Goal: Task Accomplishment & Management: Use online tool/utility

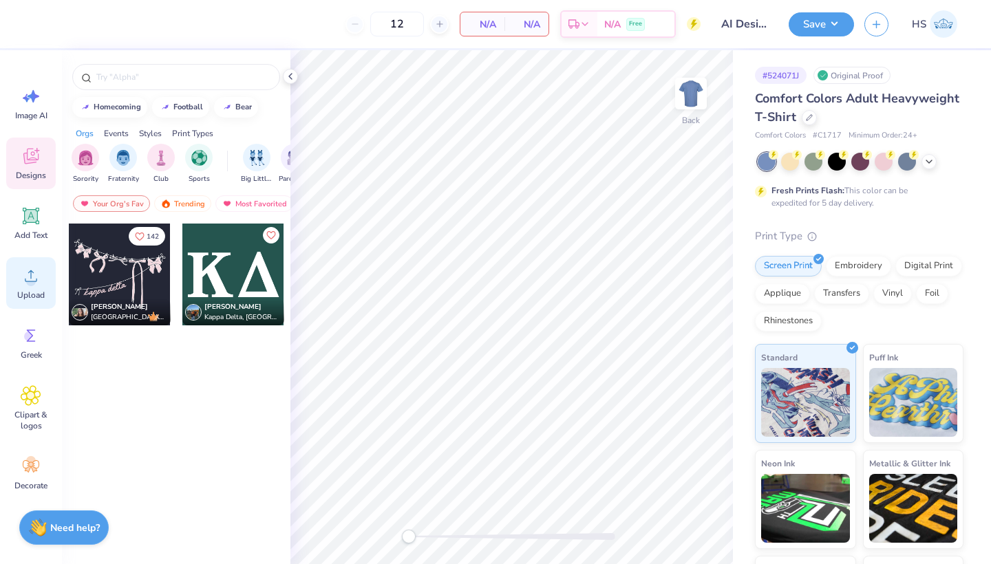
click at [33, 281] on circle at bounding box center [31, 282] width 10 height 10
click at [38, 285] on icon at bounding box center [31, 276] width 21 height 21
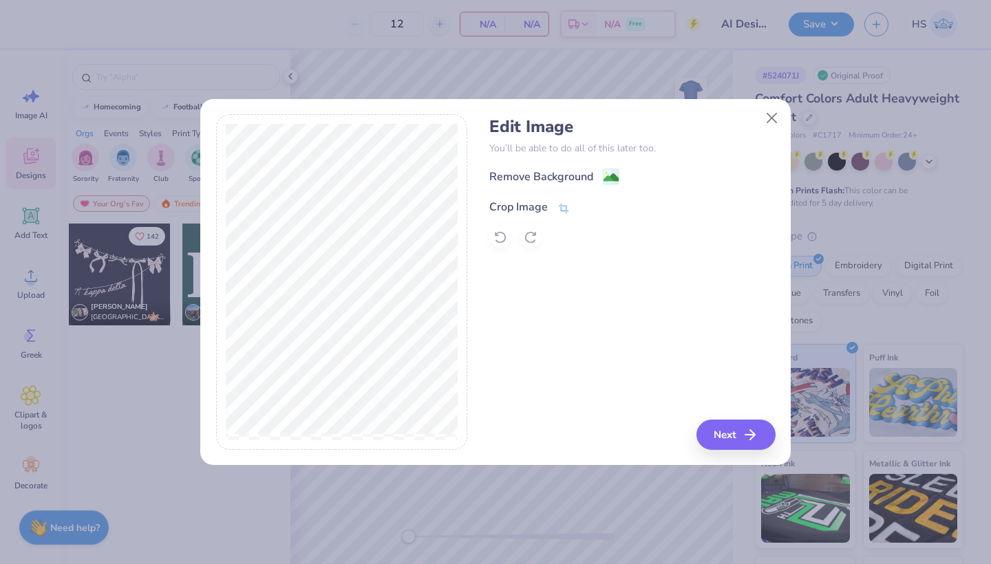
click at [567, 211] on icon at bounding box center [564, 208] width 10 height 10
click at [586, 205] on icon at bounding box center [587, 206] width 8 height 8
click at [613, 178] on image at bounding box center [611, 178] width 15 height 15
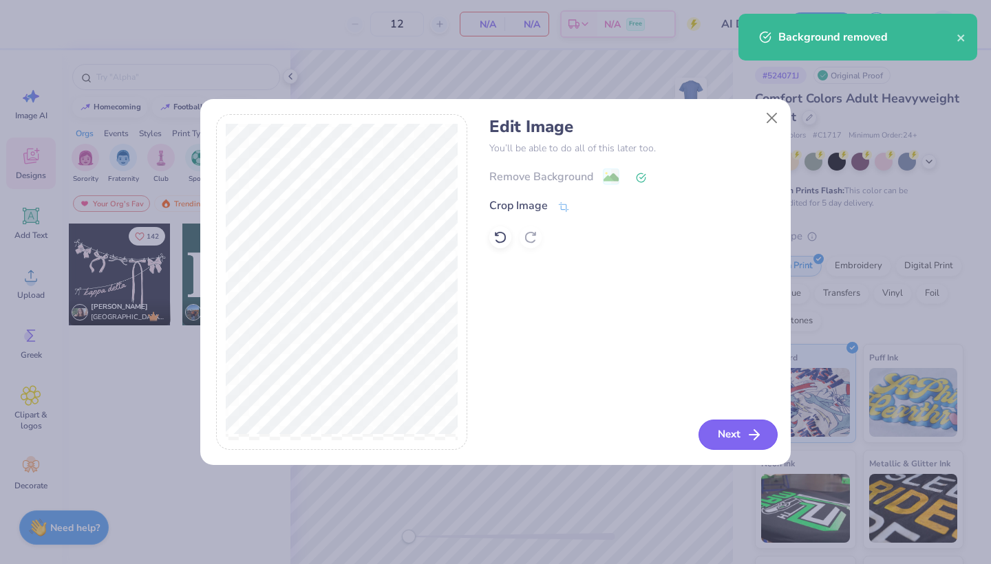
click at [729, 434] on button "Next" at bounding box center [738, 435] width 79 height 30
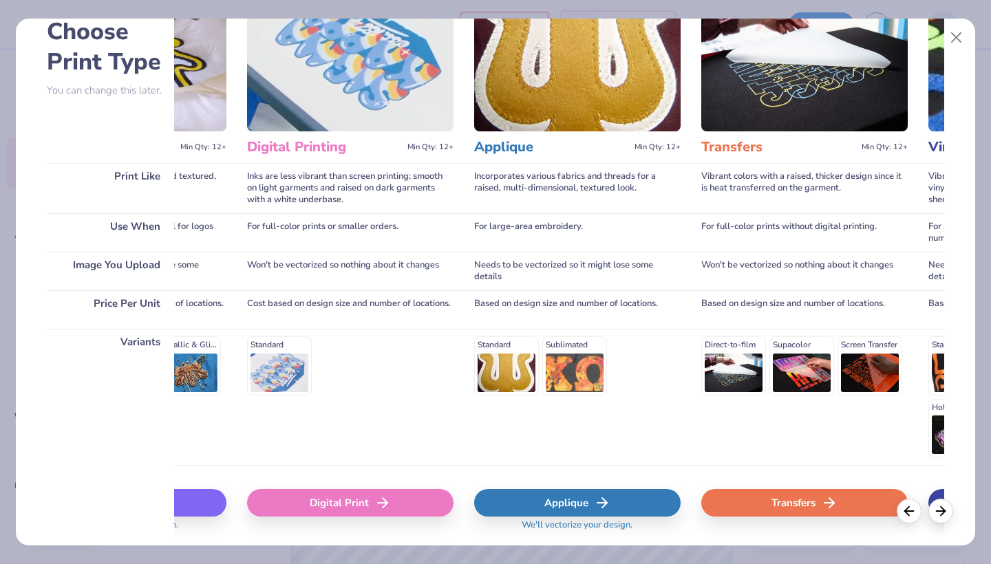
scroll to position [84, 0]
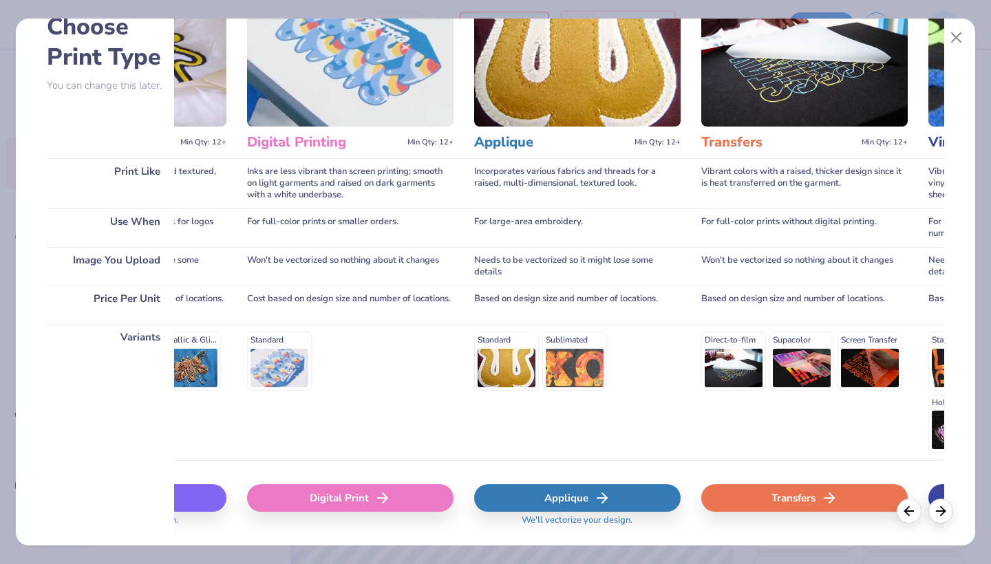
click at [547, 498] on div "Applique" at bounding box center [577, 499] width 207 height 28
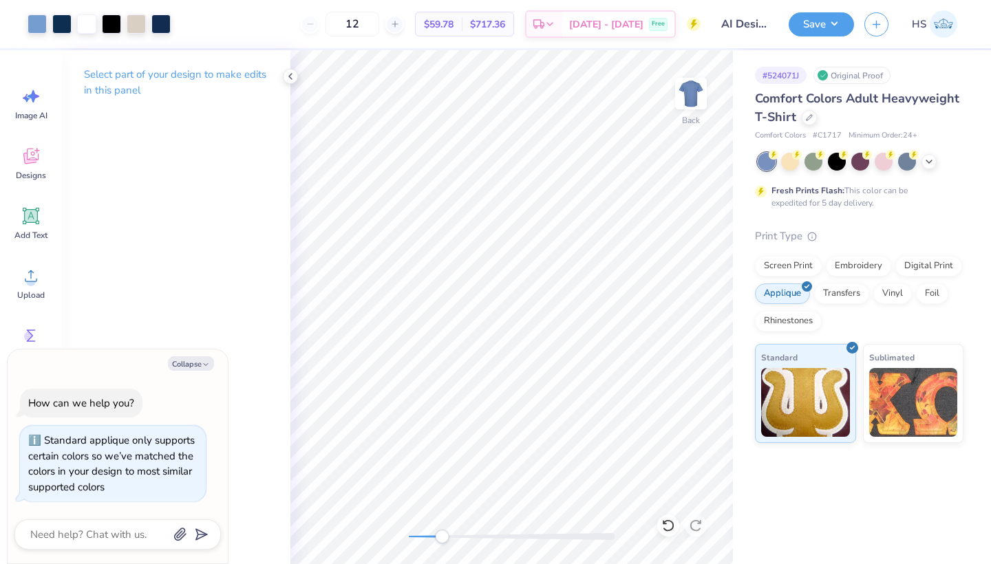
drag, startPoint x: 408, startPoint y: 537, endPoint x: 443, endPoint y: 537, distance: 35.1
click at [443, 537] on div "Accessibility label" at bounding box center [442, 537] width 14 height 14
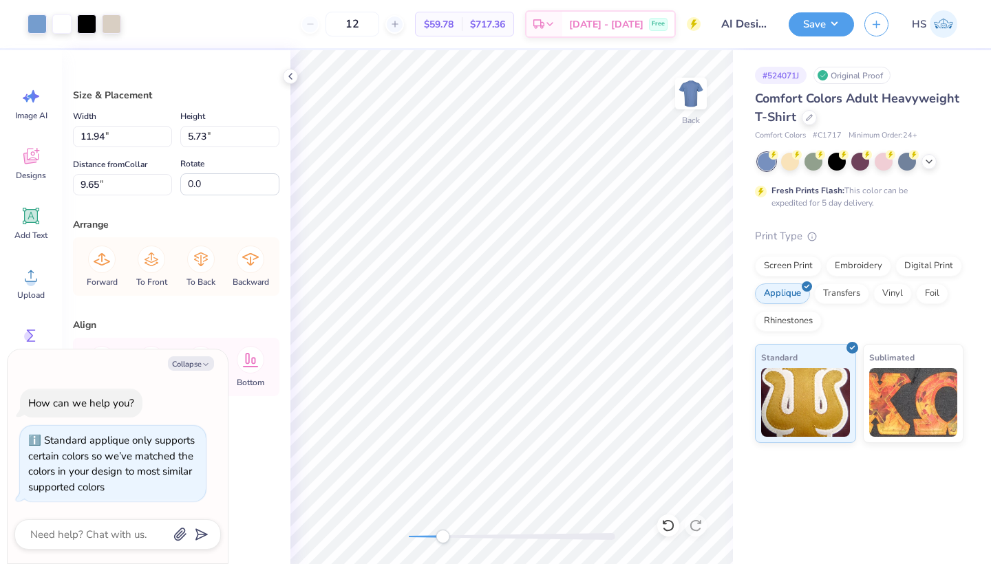
type textarea "x"
type input "10.10"
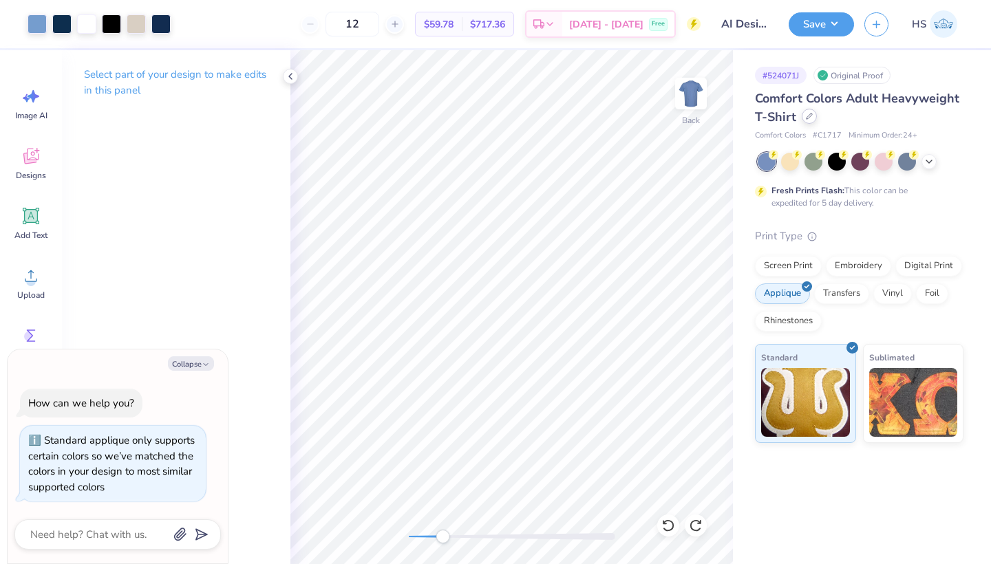
click at [812, 117] on div at bounding box center [809, 116] width 15 height 15
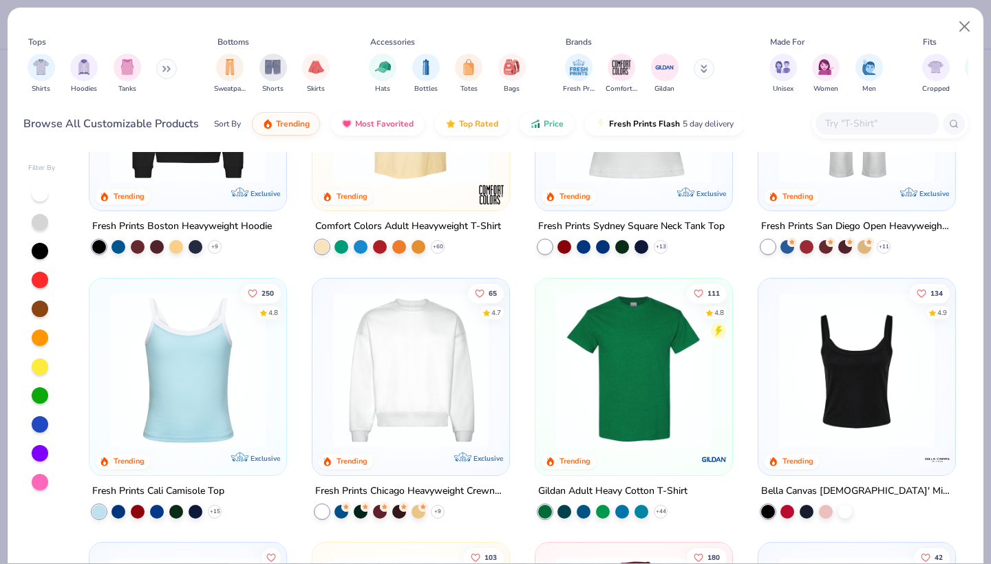
scroll to position [276, 0]
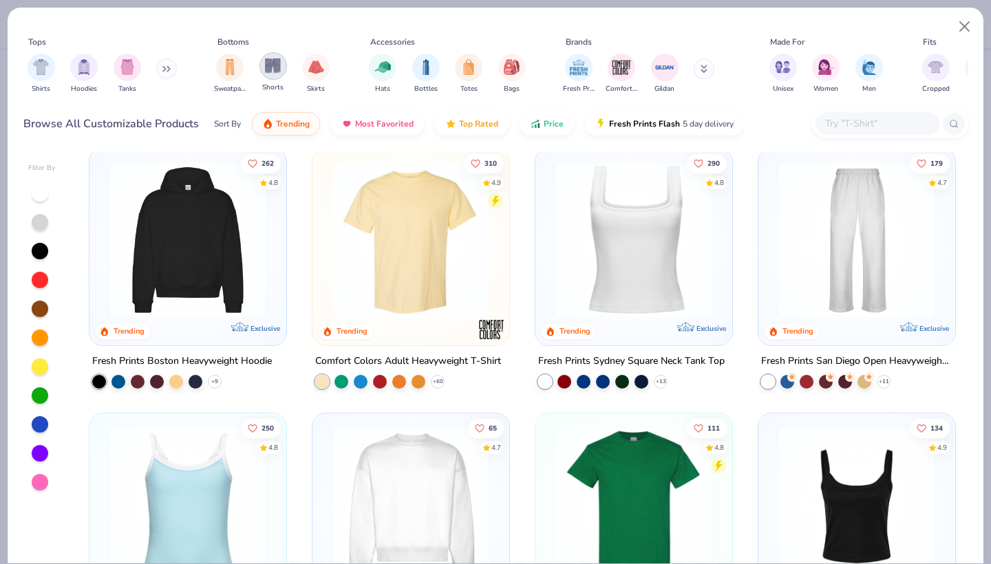
click at [272, 68] on img "filter for Shorts" at bounding box center [273, 66] width 16 height 16
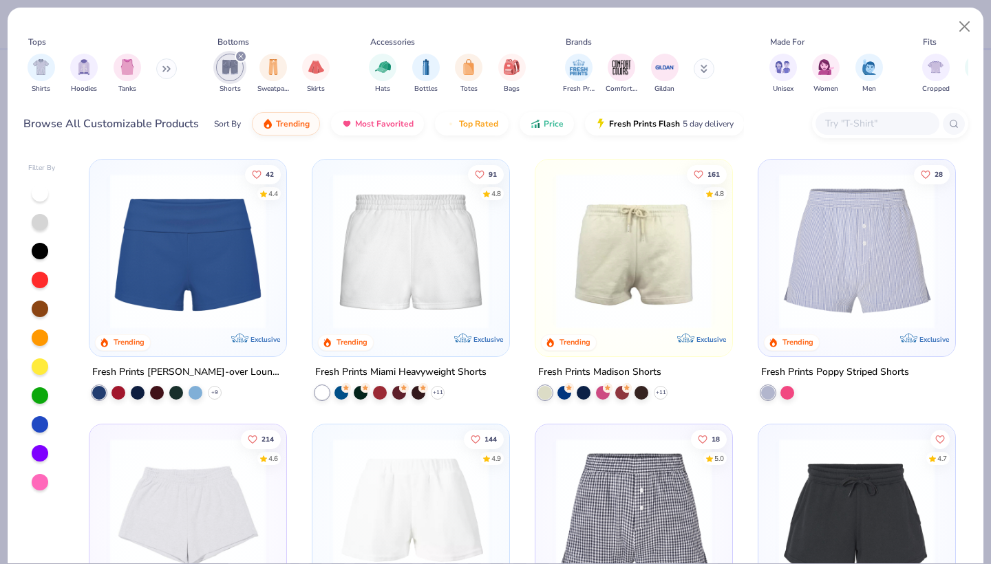
click at [374, 280] on img at bounding box center [410, 251] width 169 height 156
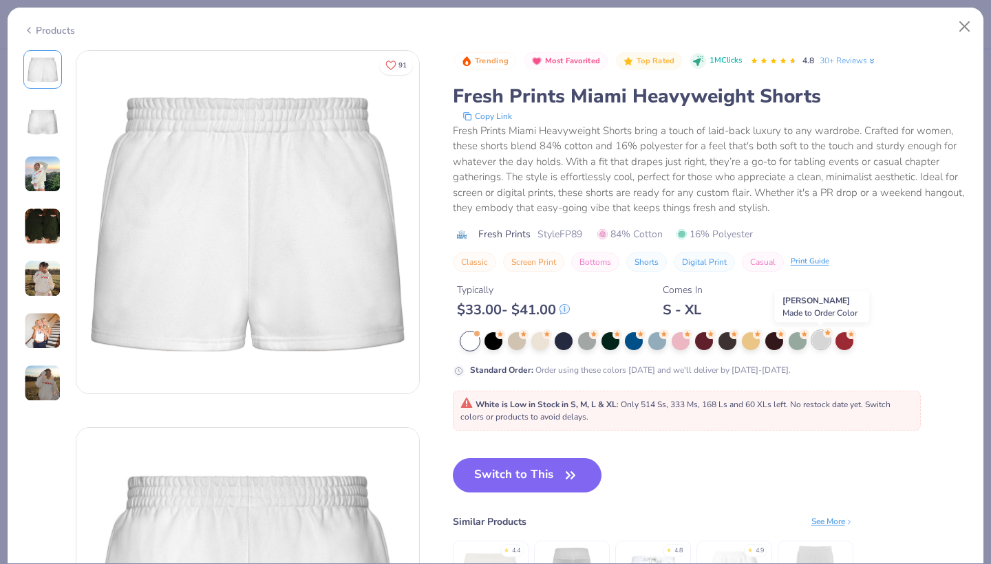
click at [824, 346] on div at bounding box center [821, 340] width 18 height 18
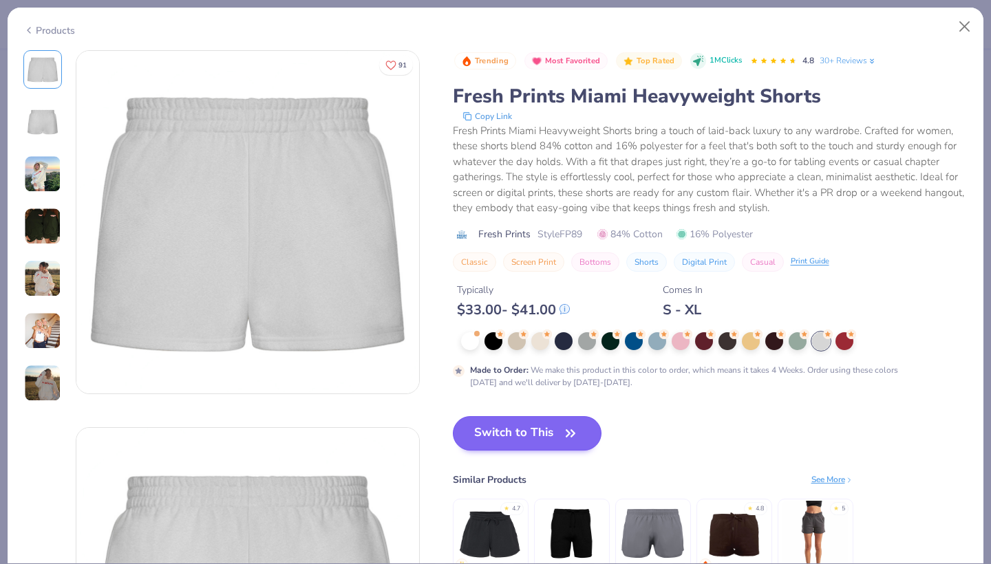
click at [505, 425] on button "Switch to This" at bounding box center [527, 433] width 149 height 34
type textarea "x"
type input "50"
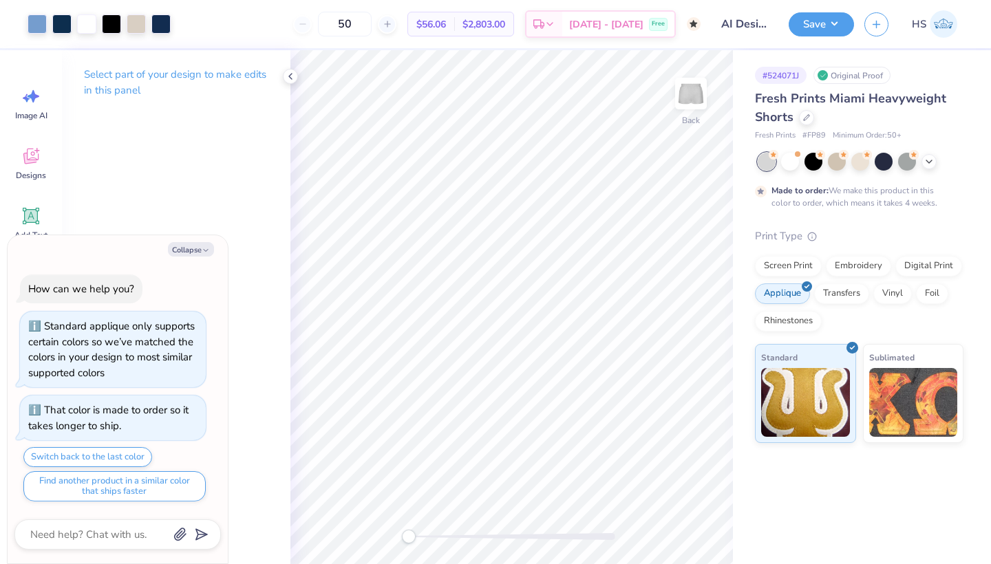
click at [369, 529] on div "Back" at bounding box center [511, 307] width 443 height 514
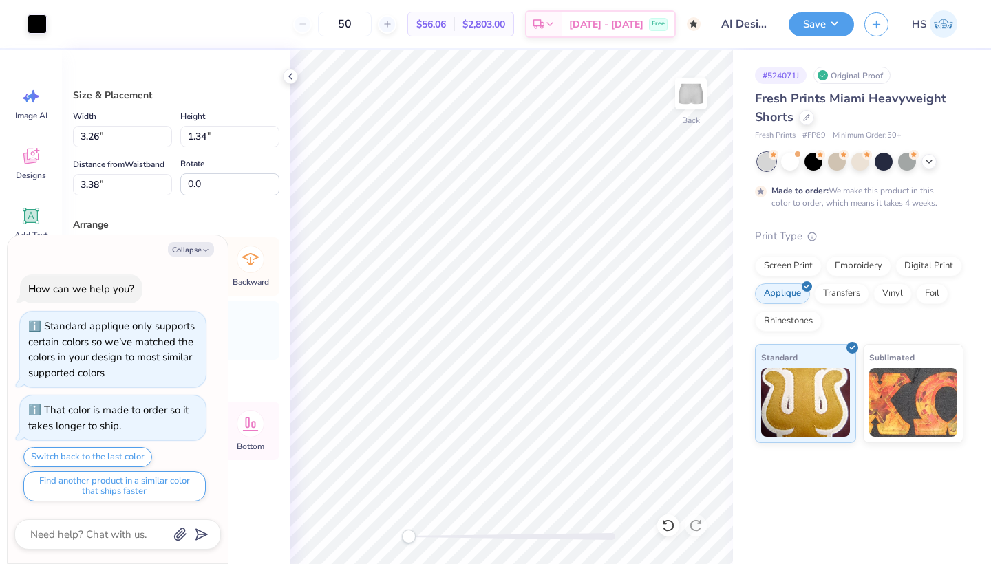
type textarea "x"
type input "2.47"
type input "1.02"
type input "3.71"
type textarea "x"
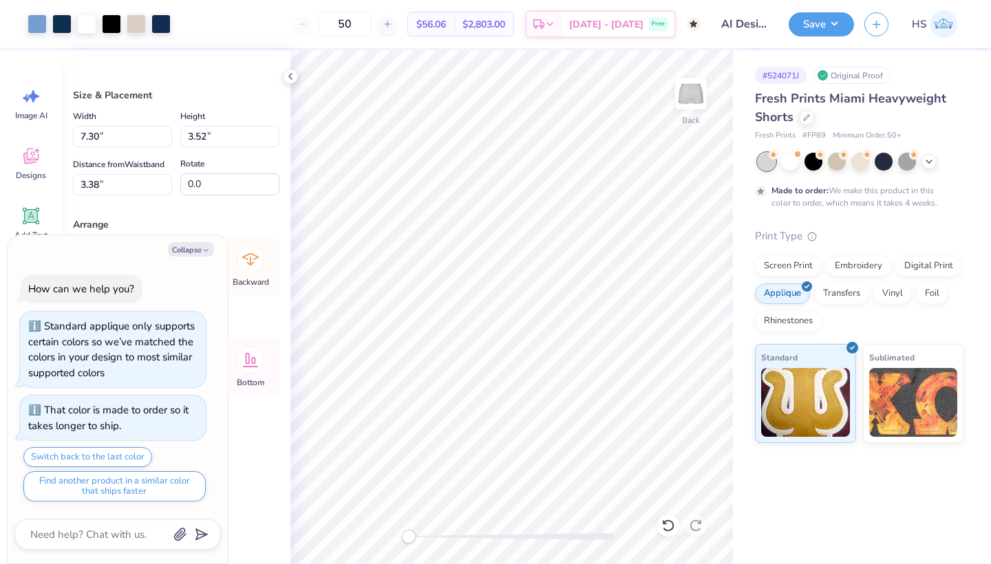
type input "3.76"
type input "1.81"
type input "5.09"
type textarea "x"
type input "7.75"
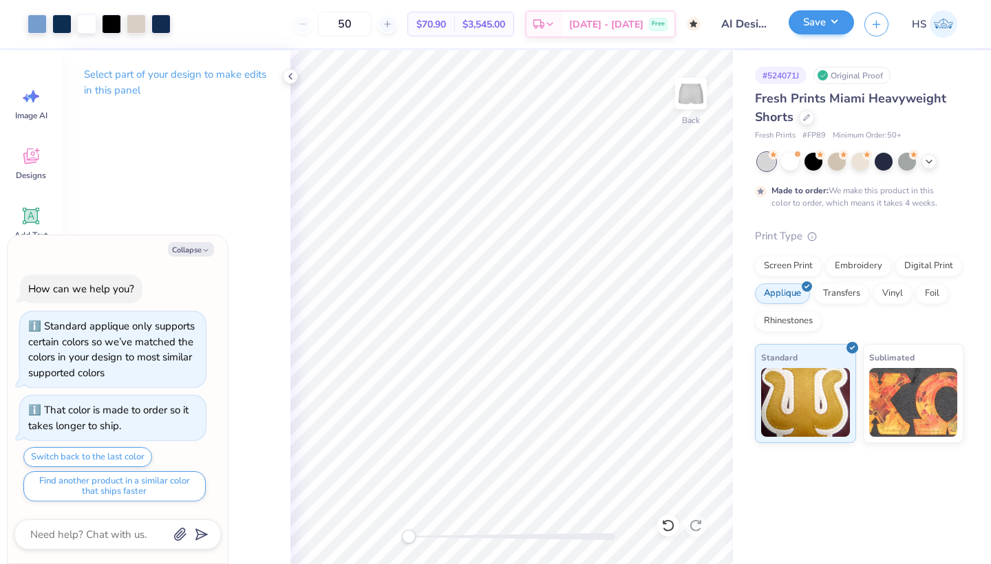
click at [800, 28] on button "Save" at bounding box center [821, 22] width 65 height 24
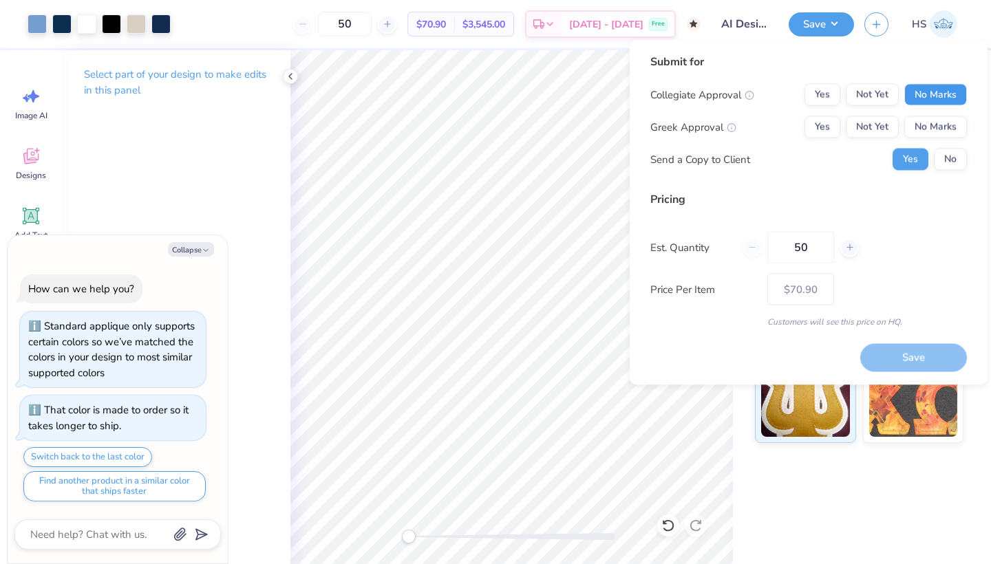
click at [934, 101] on button "No Marks" at bounding box center [936, 95] width 63 height 22
click at [874, 125] on button "Not Yet" at bounding box center [872, 127] width 53 height 22
type textarea "x"
type input "– –"
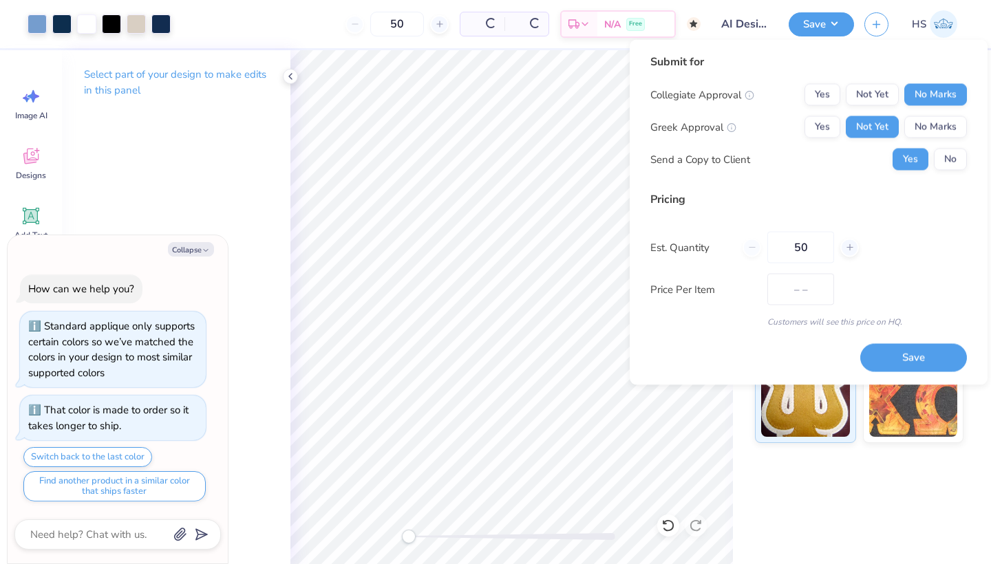
type textarea "x"
type input "$58.48"
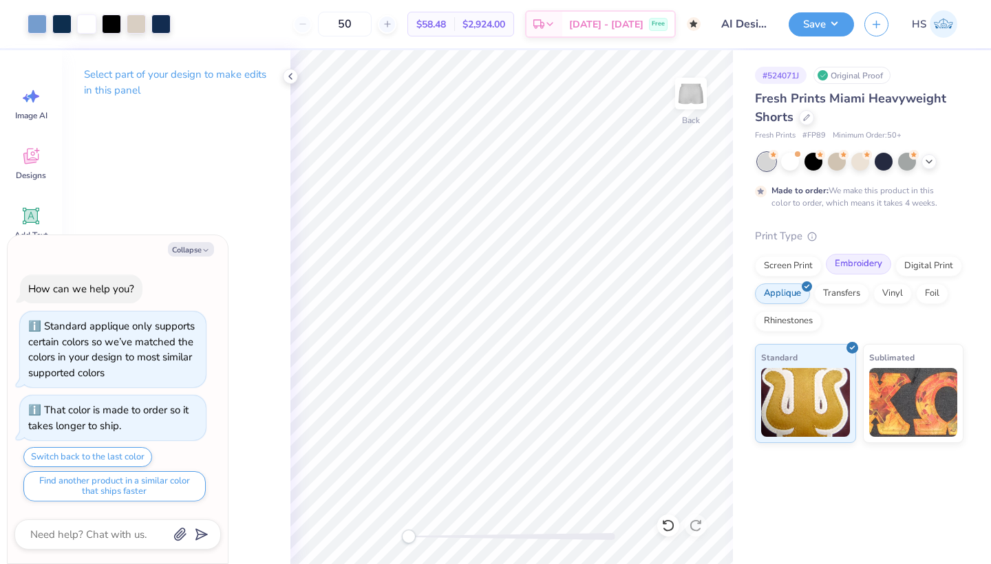
click at [843, 266] on div "Embroidery" at bounding box center [858, 264] width 65 height 21
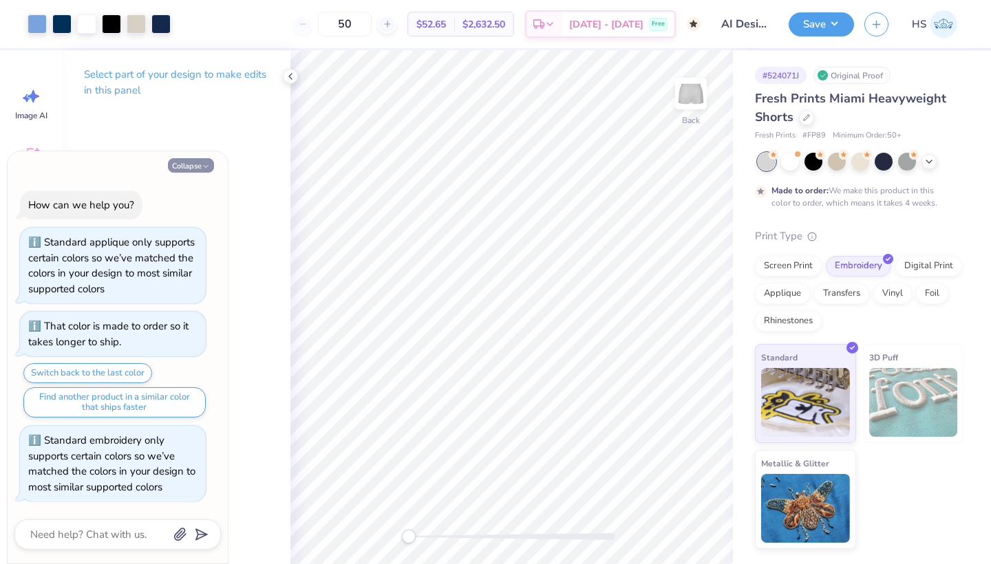
click at [189, 168] on button "Collapse" at bounding box center [191, 165] width 46 height 14
type textarea "x"
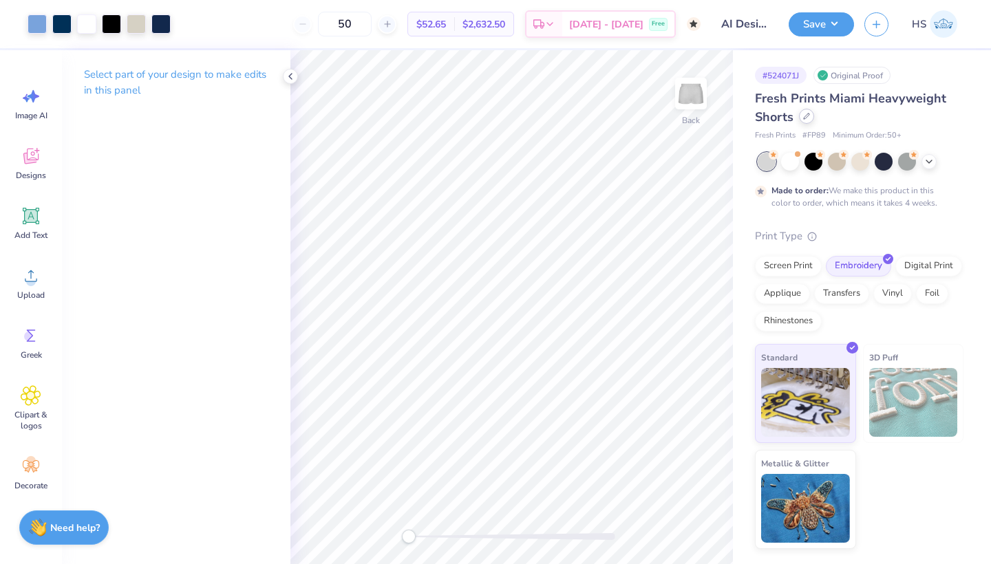
click at [807, 120] on div at bounding box center [806, 116] width 15 height 15
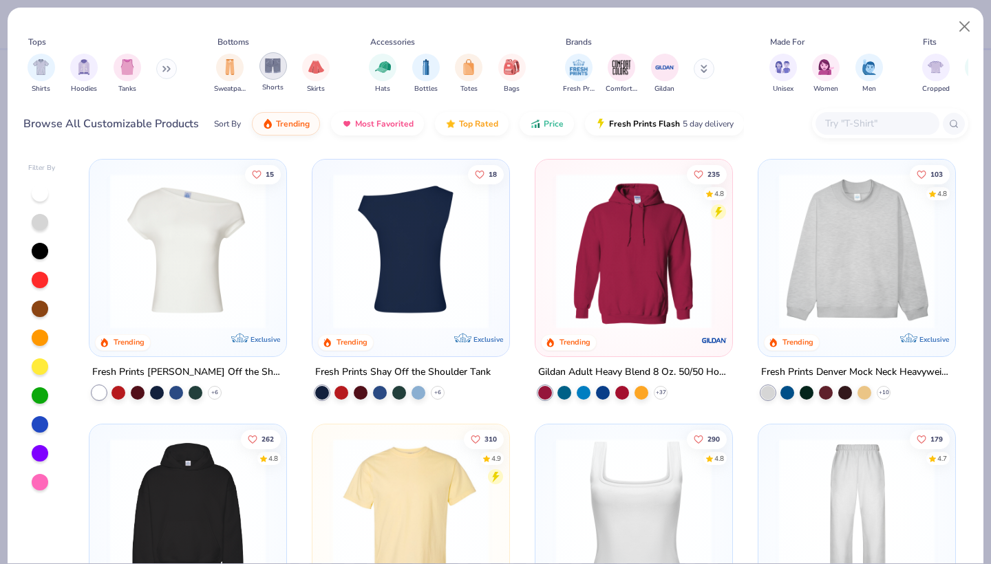
click at [276, 67] on img "filter for Shorts" at bounding box center [273, 66] width 16 height 16
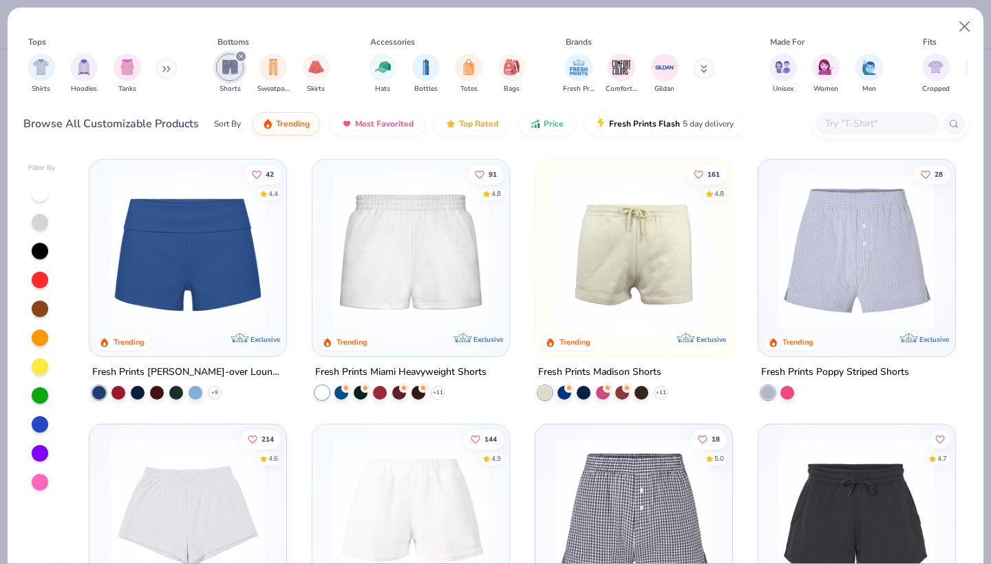
click at [626, 303] on img at bounding box center [633, 251] width 169 height 156
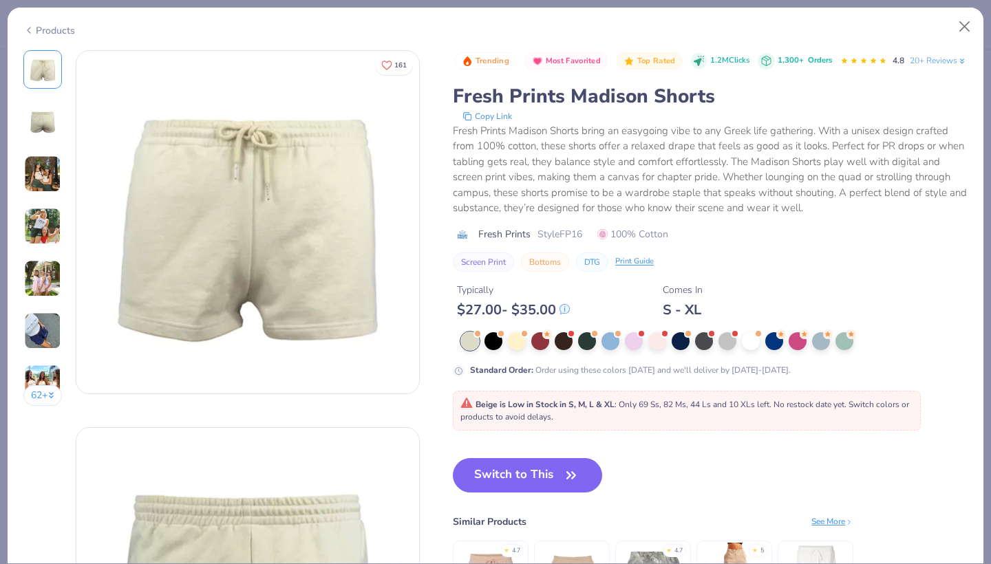
scroll to position [190, 0]
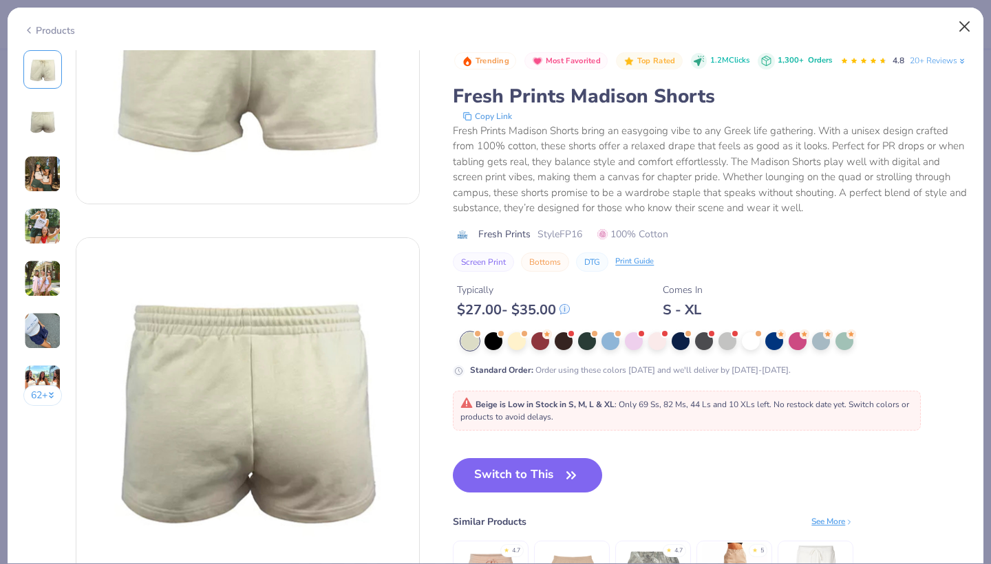
click at [962, 25] on button "Close" at bounding box center [965, 27] width 26 height 26
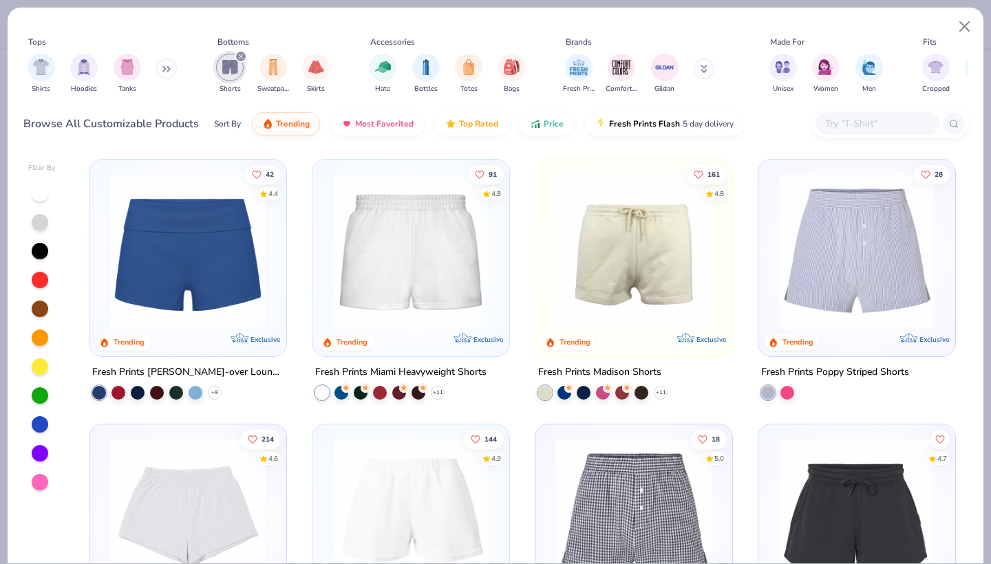
click at [416, 296] on img at bounding box center [410, 251] width 169 height 156
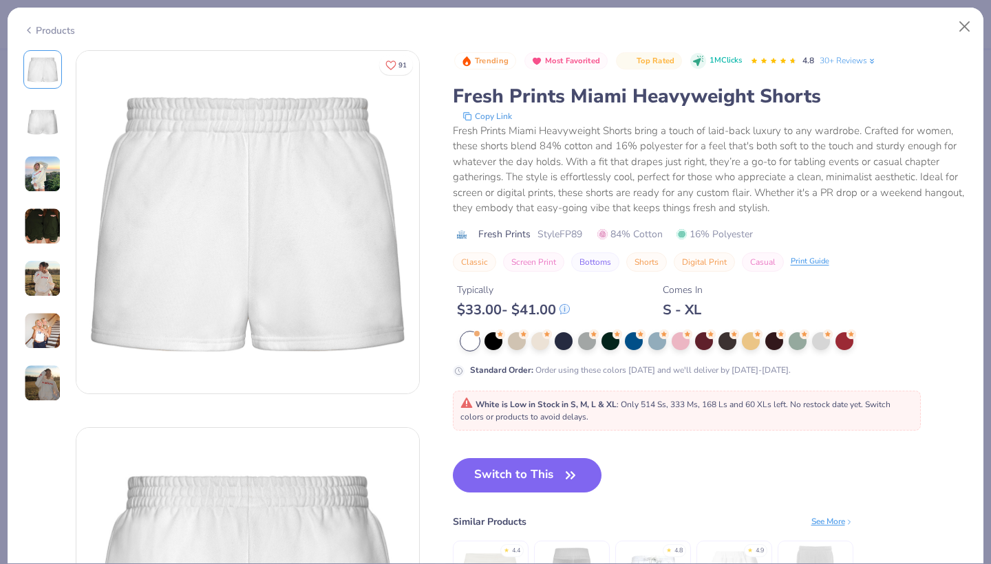
scroll to position [20, 0]
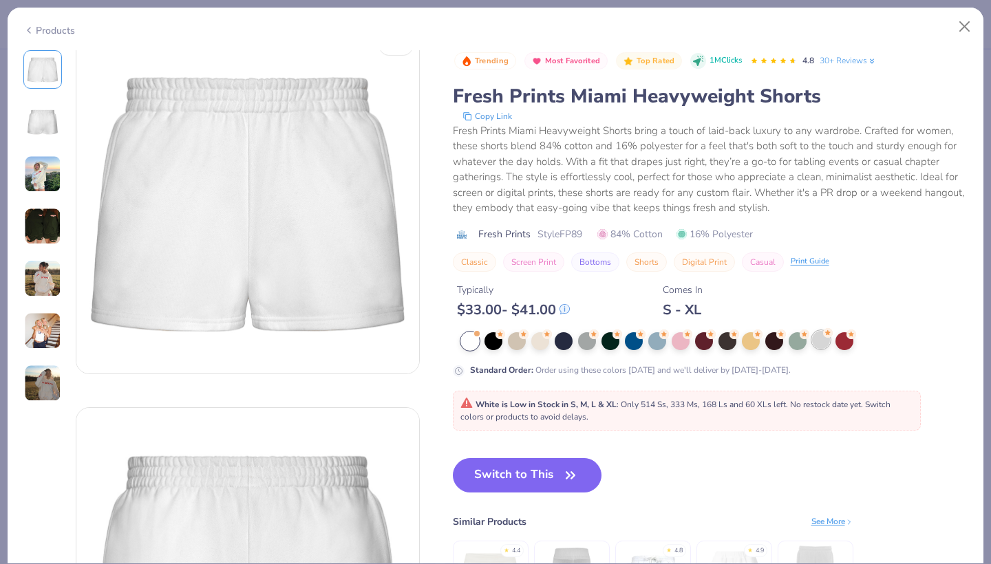
click at [826, 346] on div at bounding box center [821, 340] width 18 height 18
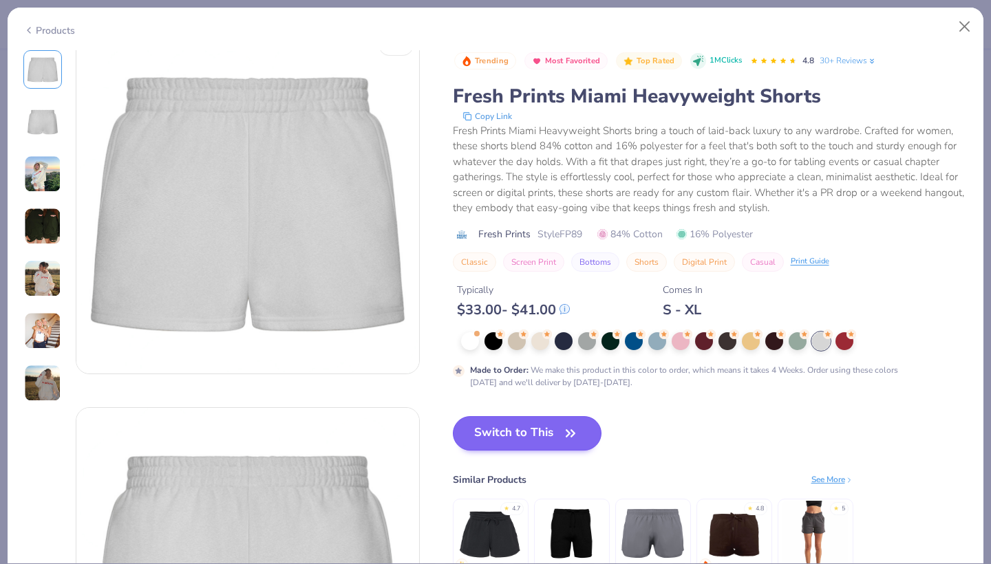
click at [556, 441] on button "Switch to This" at bounding box center [527, 433] width 149 height 34
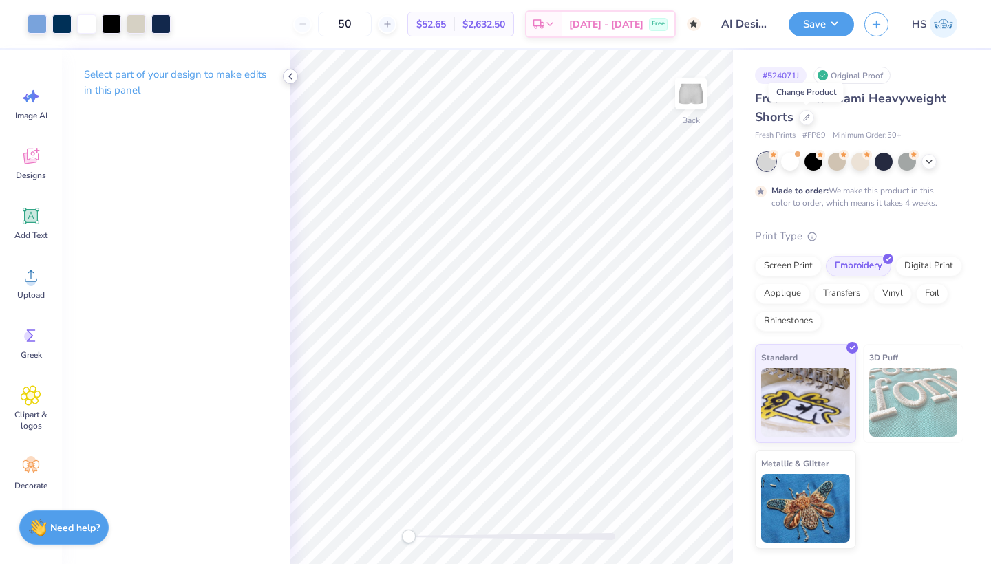
click at [291, 77] on icon at bounding box center [290, 76] width 11 height 11
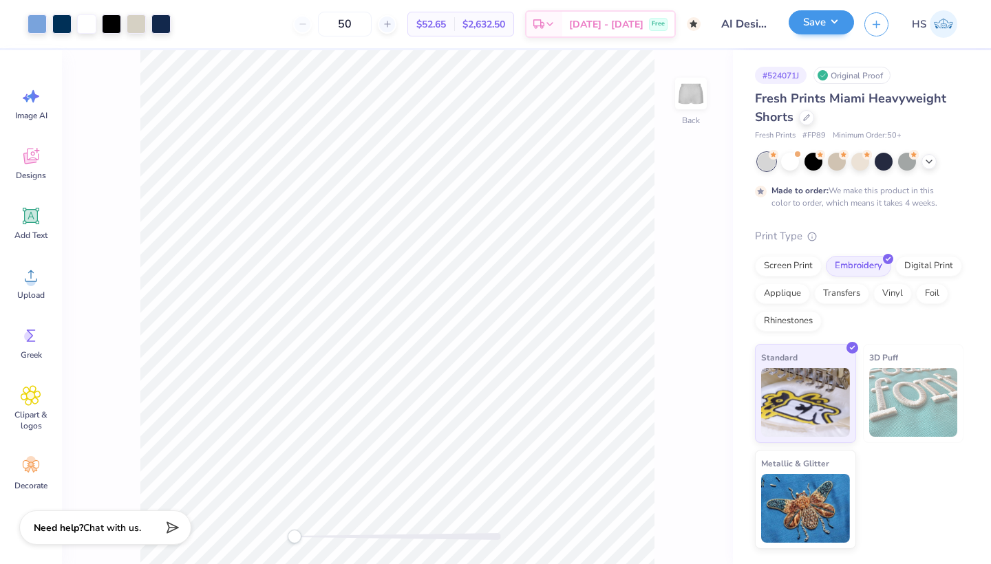
click at [808, 25] on button "Save" at bounding box center [821, 22] width 65 height 24
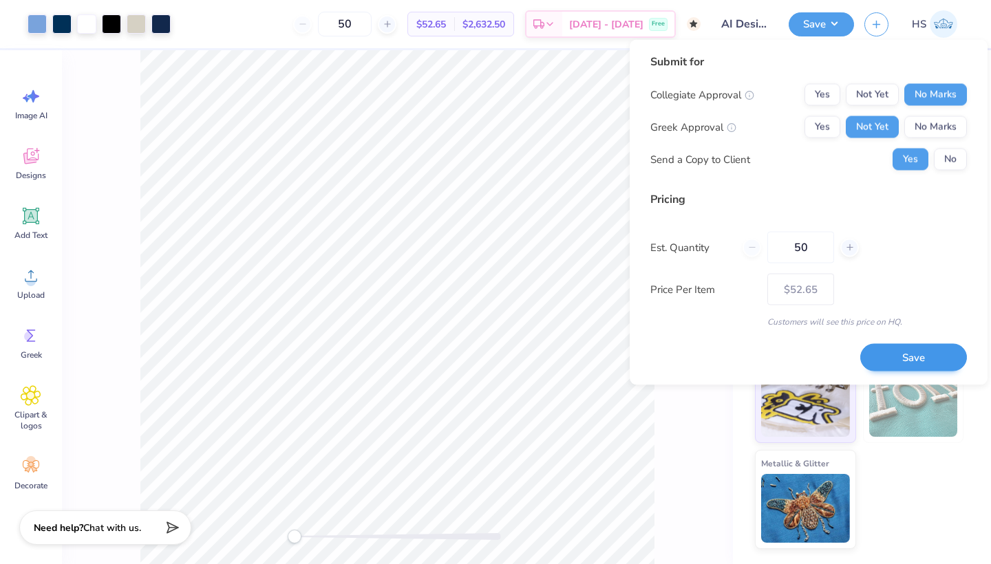
click at [907, 348] on button "Save" at bounding box center [913, 357] width 107 height 28
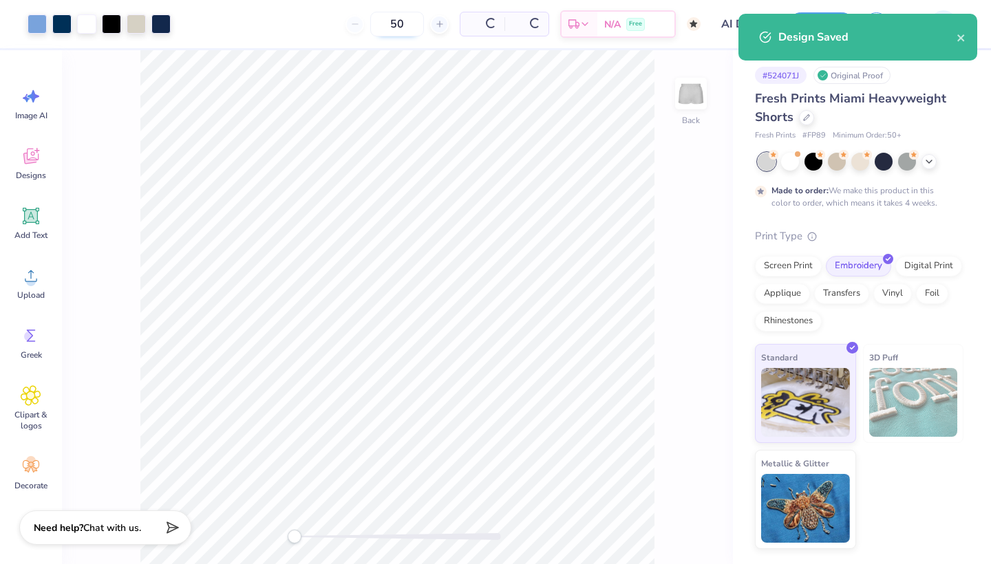
type input "$63.83"
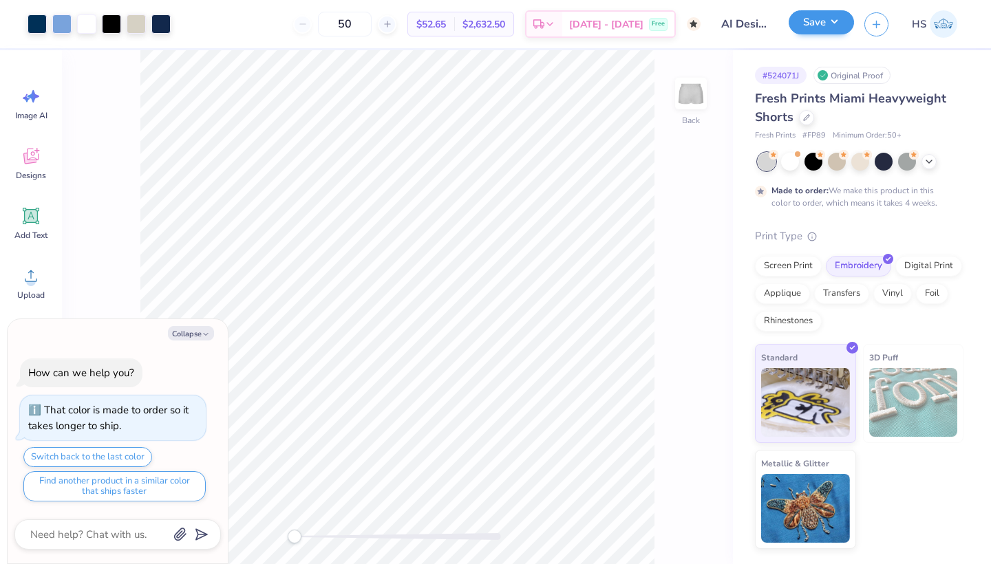
click at [803, 34] on button "Save" at bounding box center [821, 22] width 65 height 24
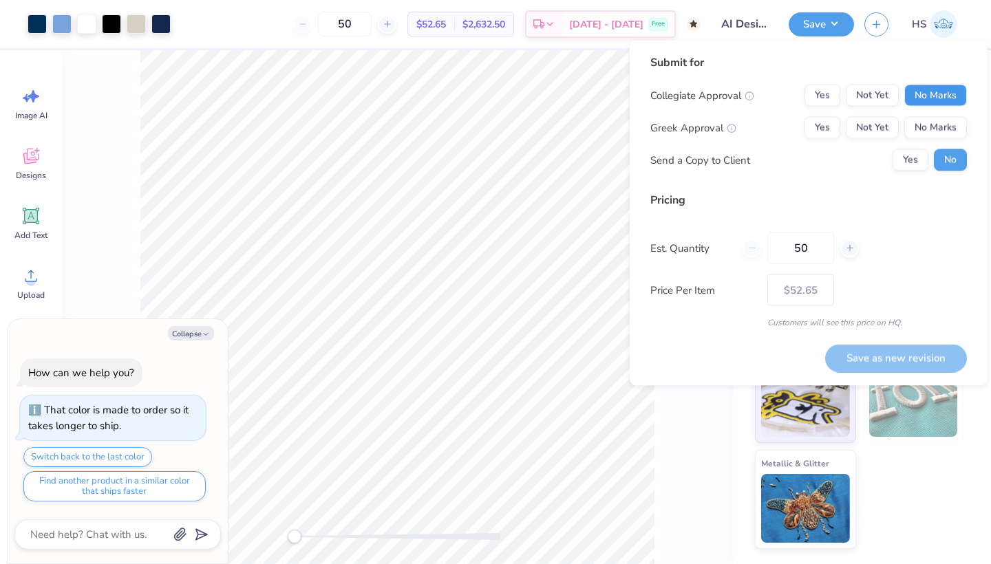
click at [929, 97] on button "No Marks" at bounding box center [936, 96] width 63 height 22
click at [897, 124] on button "Not Yet" at bounding box center [872, 128] width 53 height 22
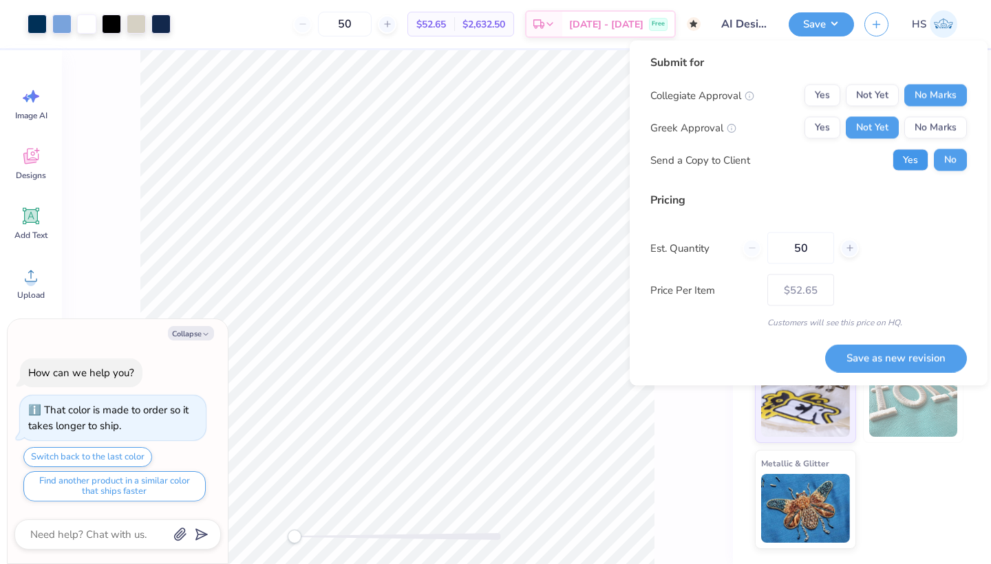
click at [913, 154] on button "Yes" at bounding box center [911, 160] width 36 height 22
click at [876, 361] on button "Save as new revision" at bounding box center [896, 358] width 142 height 28
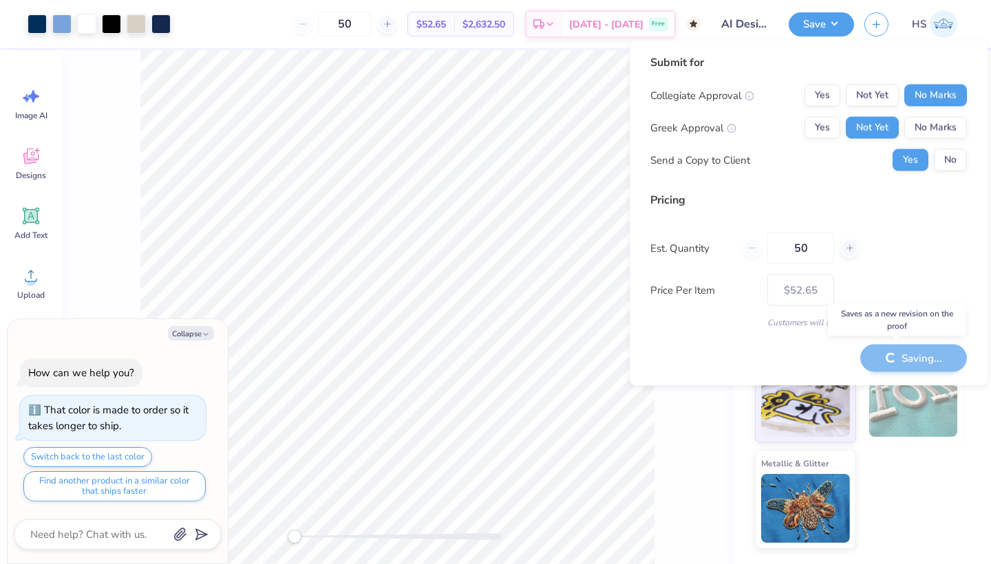
type textarea "x"
type input "– –"
type textarea "x"
type input "$52.65"
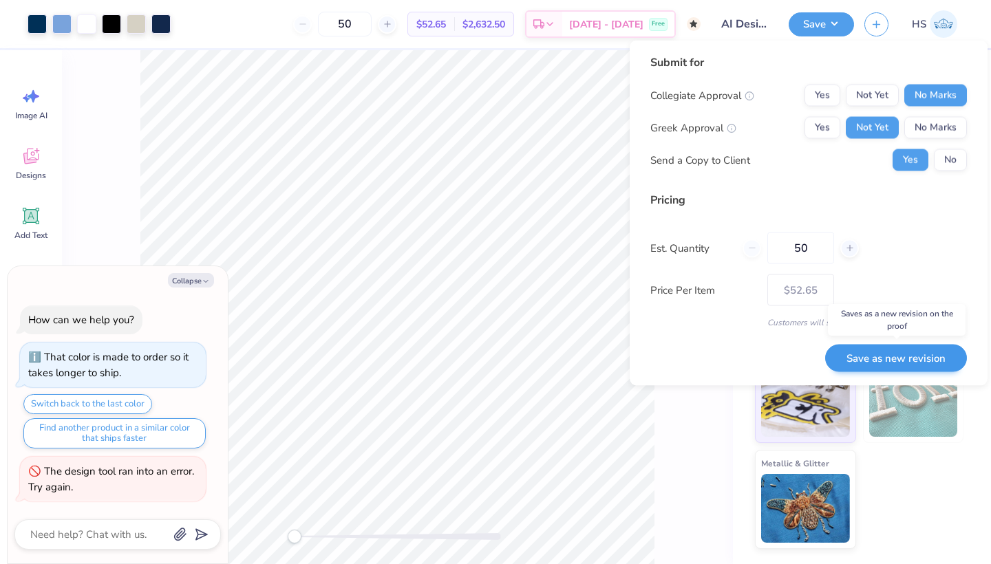
click at [876, 361] on button "Save as new revision" at bounding box center [896, 358] width 142 height 28
type textarea "x"
type input "– –"
type textarea "x"
type input "$52.65"
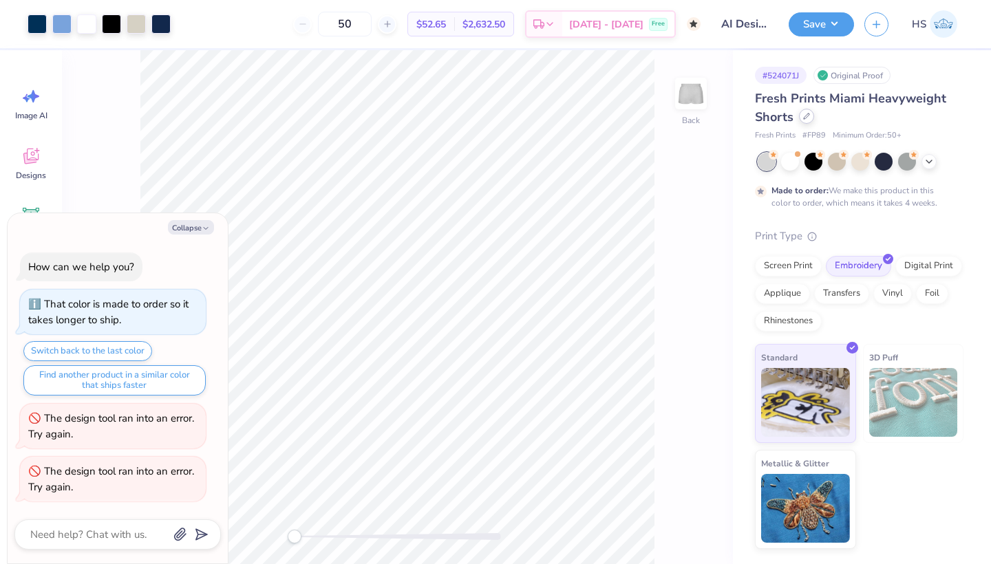
click at [806, 118] on icon at bounding box center [807, 117] width 6 height 6
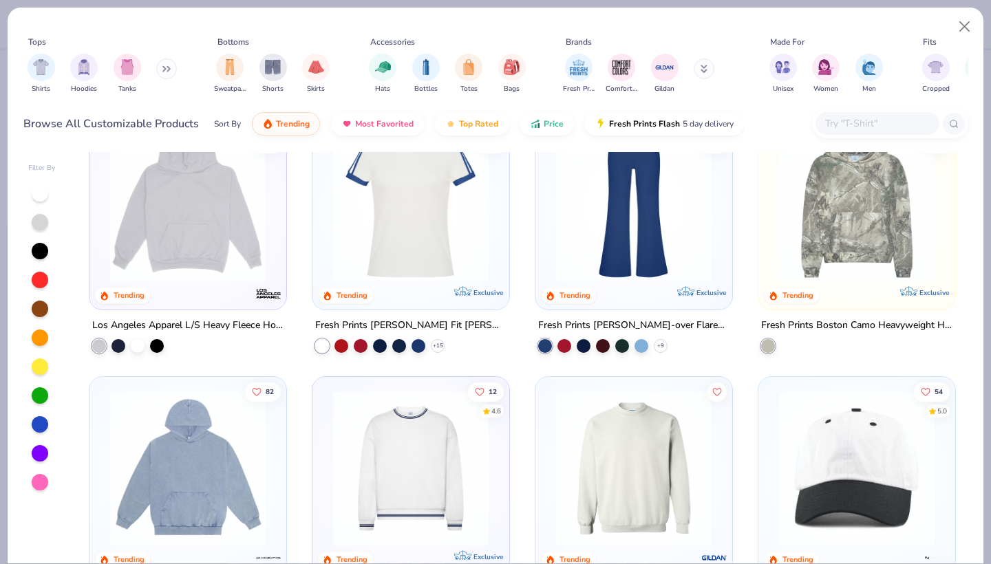
scroll to position [1732, 0]
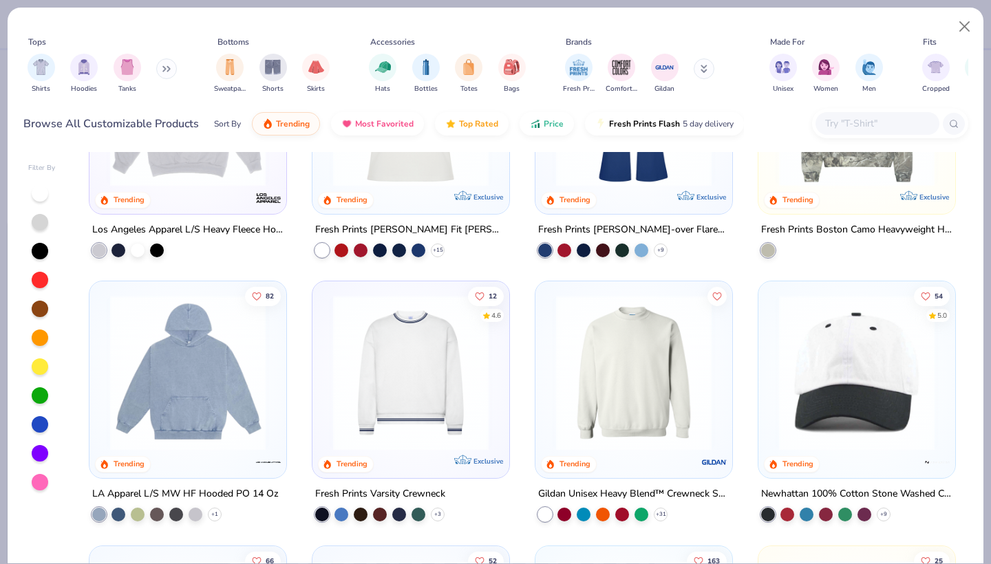
click at [424, 378] on img at bounding box center [410, 373] width 169 height 156
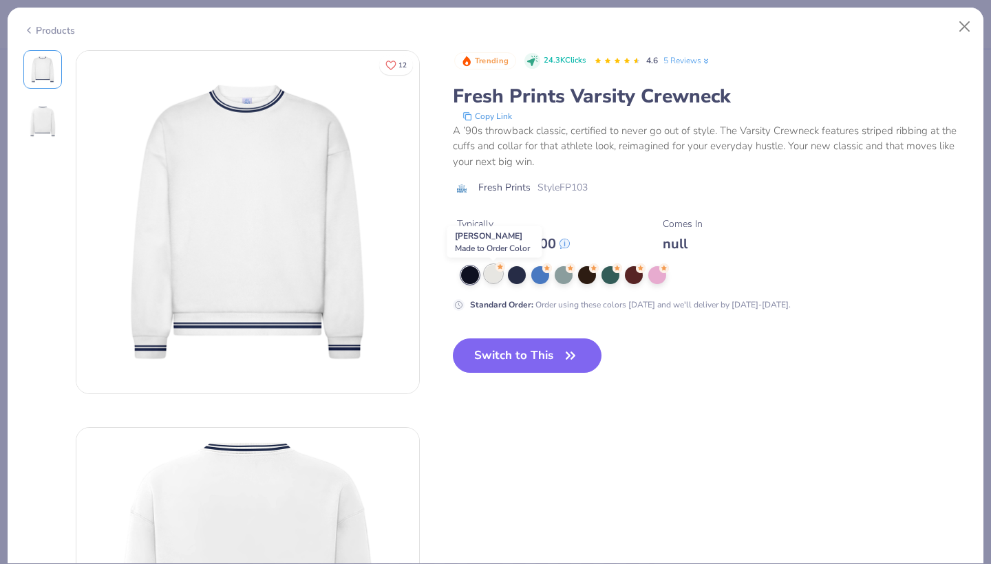
click at [491, 277] on div at bounding box center [494, 274] width 18 height 18
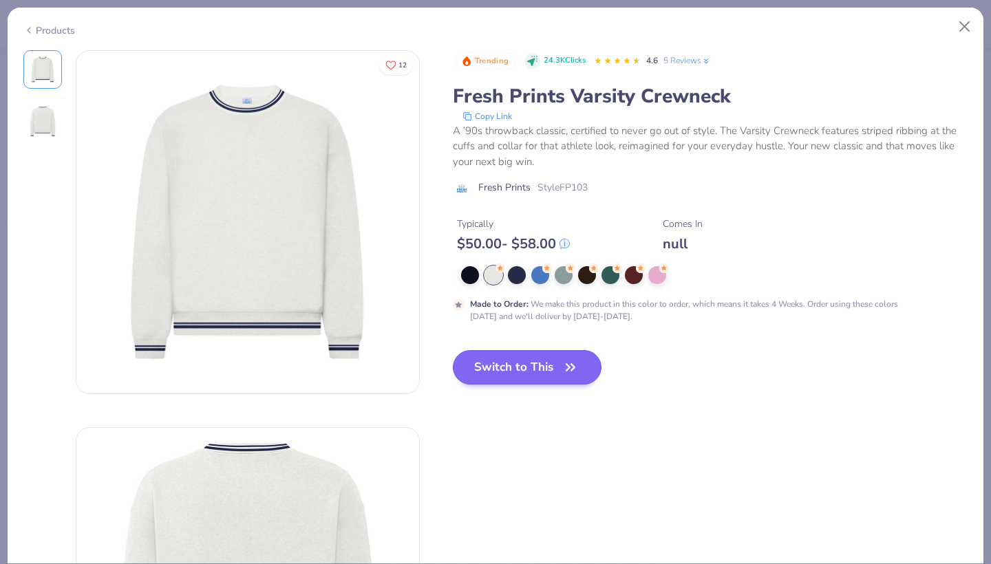
click at [512, 374] on button "Switch to This" at bounding box center [527, 367] width 149 height 34
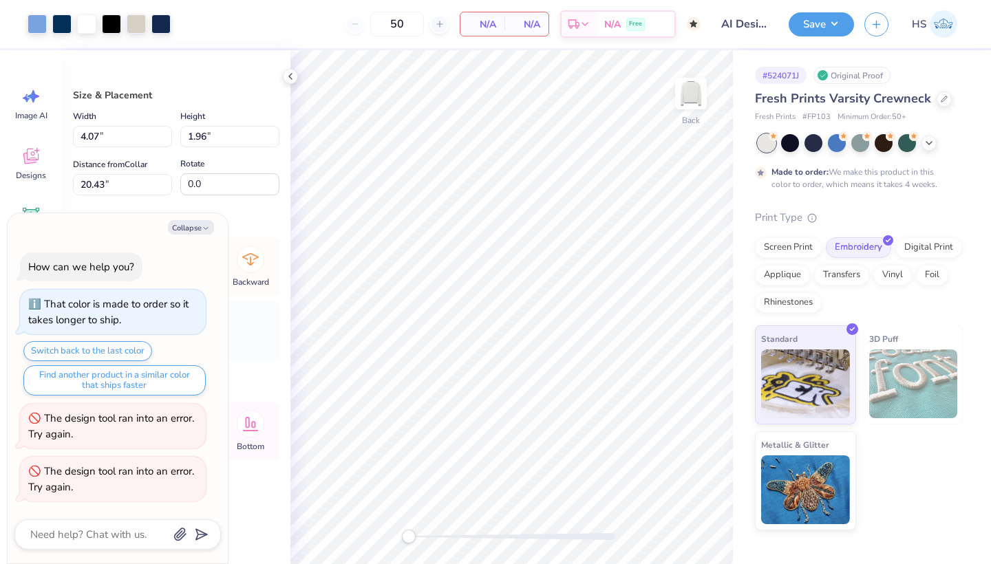
type textarea "x"
type input "11.33"
type input "5.46"
type input "16.94"
type textarea "x"
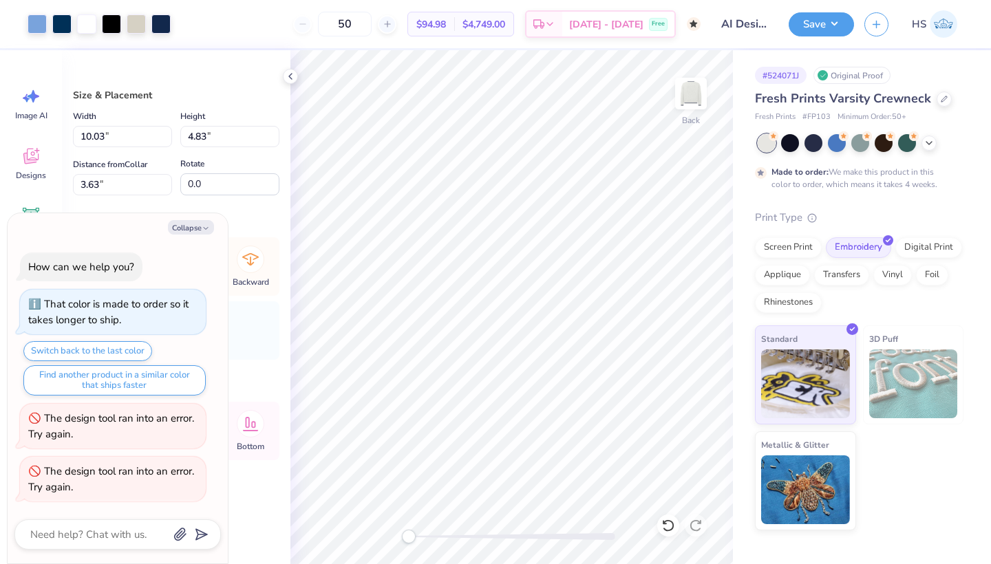
type input "10.03"
type input "4.83"
type input "3.63"
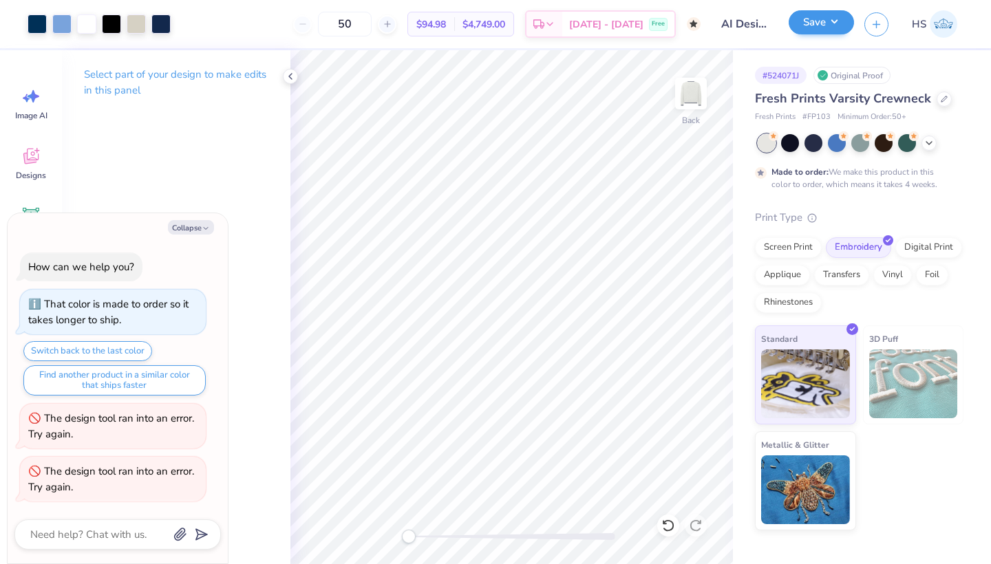
click at [825, 26] on button "Save" at bounding box center [821, 22] width 65 height 24
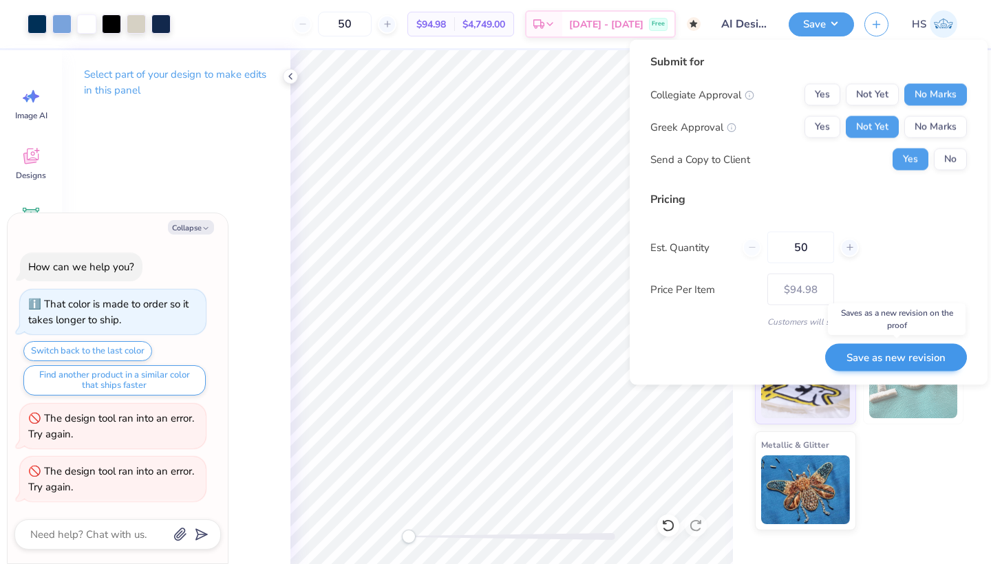
click at [909, 357] on button "Save as new revision" at bounding box center [896, 357] width 142 height 28
type textarea "x"
type input "– –"
type textarea "x"
type input "$94.98"
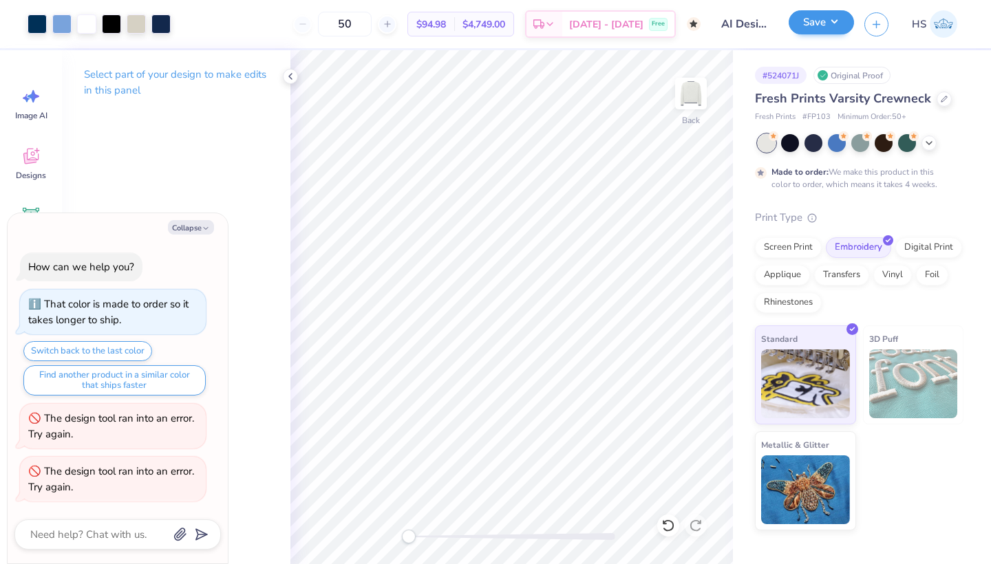
click at [835, 30] on button "Save" at bounding box center [821, 22] width 65 height 24
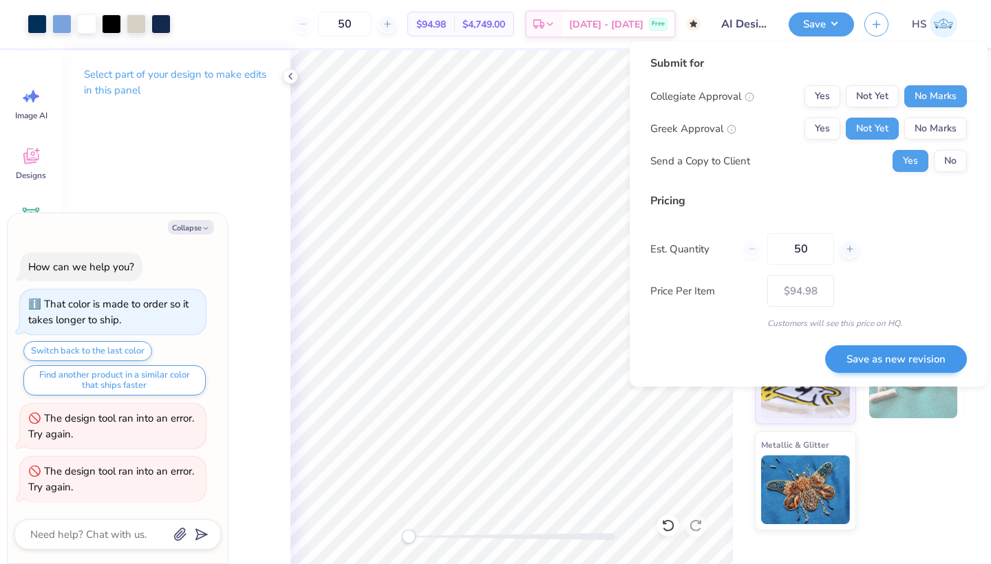
click at [856, 361] on button "Save as new revision" at bounding box center [896, 360] width 142 height 28
type textarea "x"
type input "– –"
type textarea "x"
type input "$94.98"
